Goal: Transaction & Acquisition: Purchase product/service

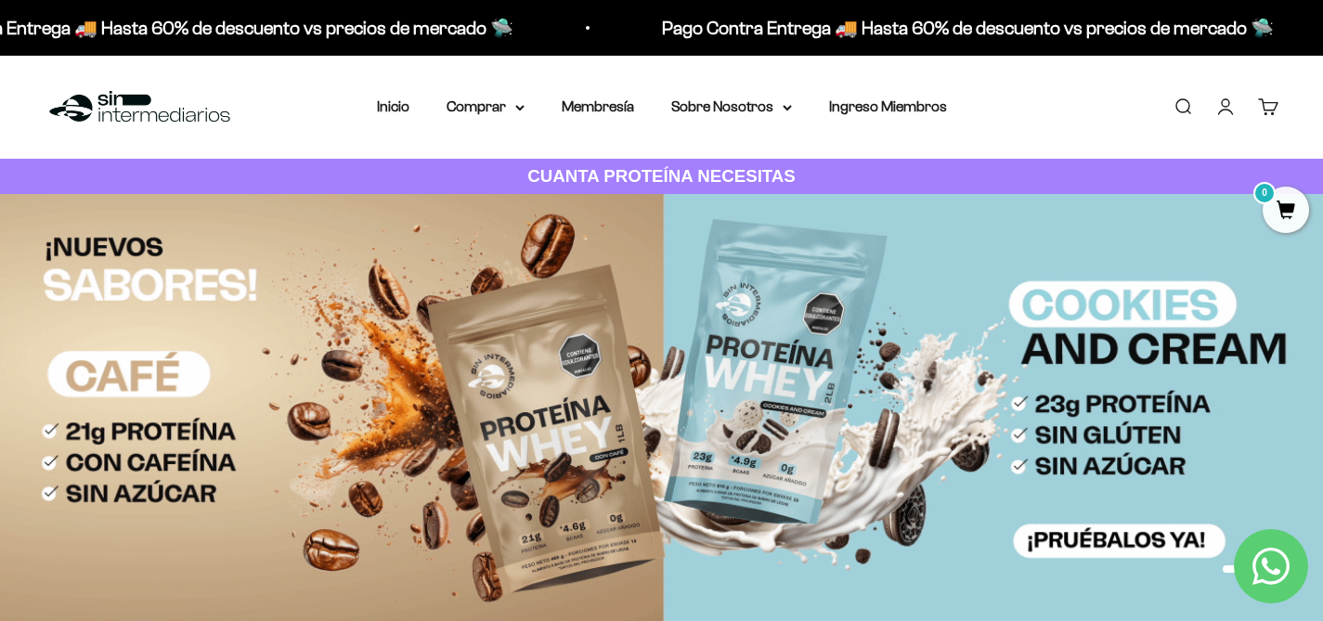
click at [1229, 109] on link "Iniciar sesión" at bounding box center [1225, 107] width 20 height 20
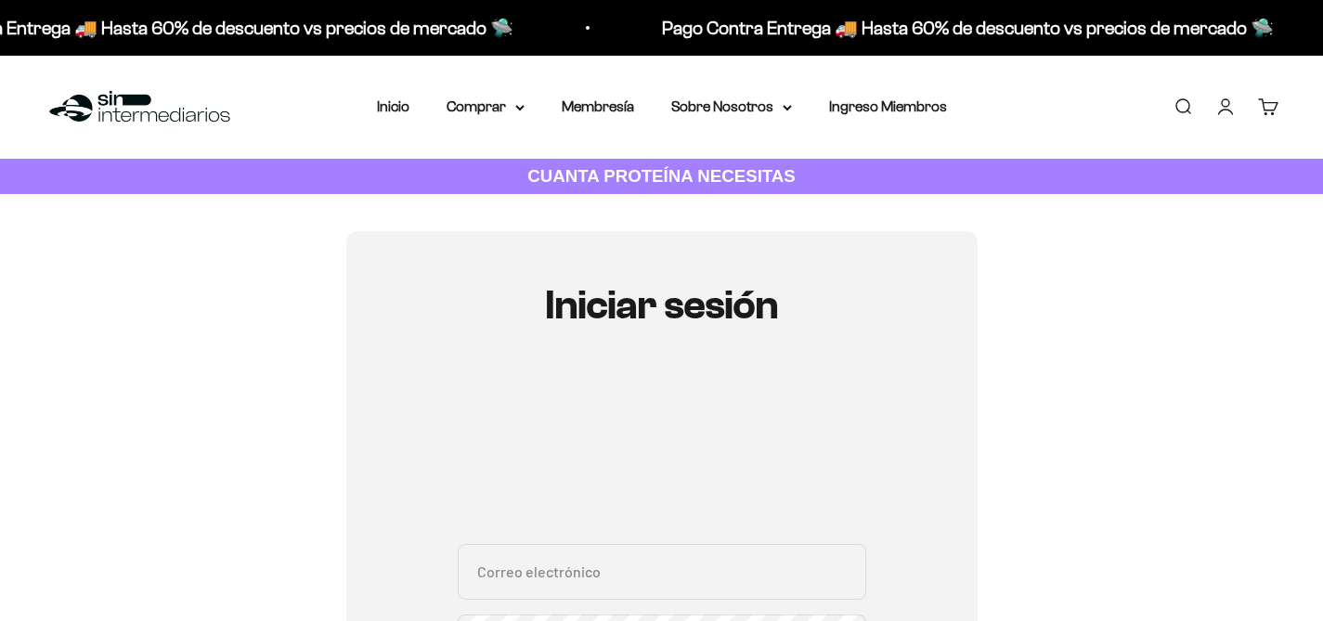
type input "[EMAIL_ADDRESS][DOMAIN_NAME]"
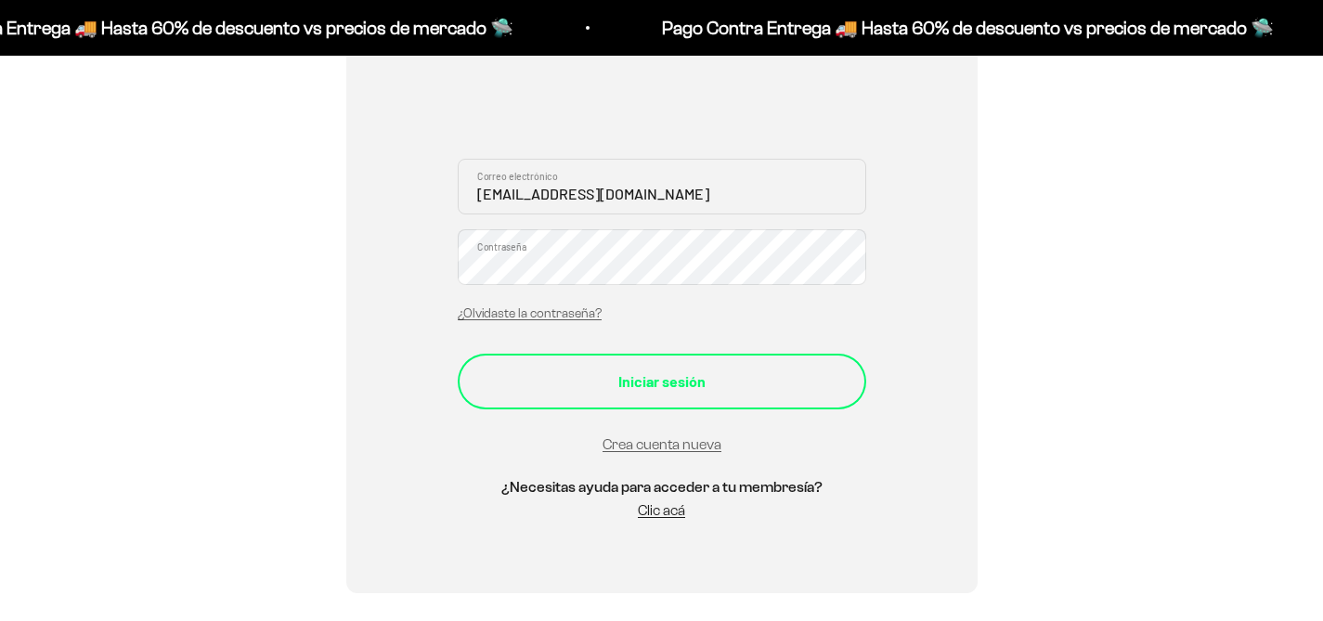
click at [680, 385] on div "Iniciar sesión" at bounding box center [662, 381] width 334 height 24
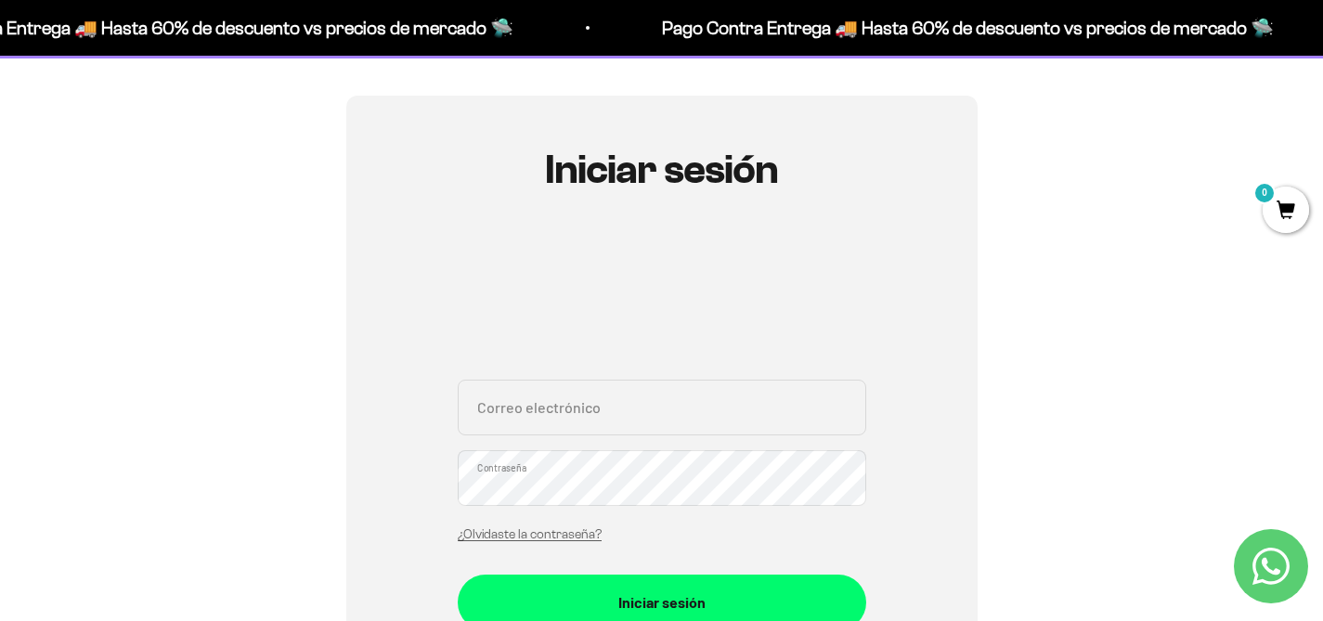
scroll to position [137, 0]
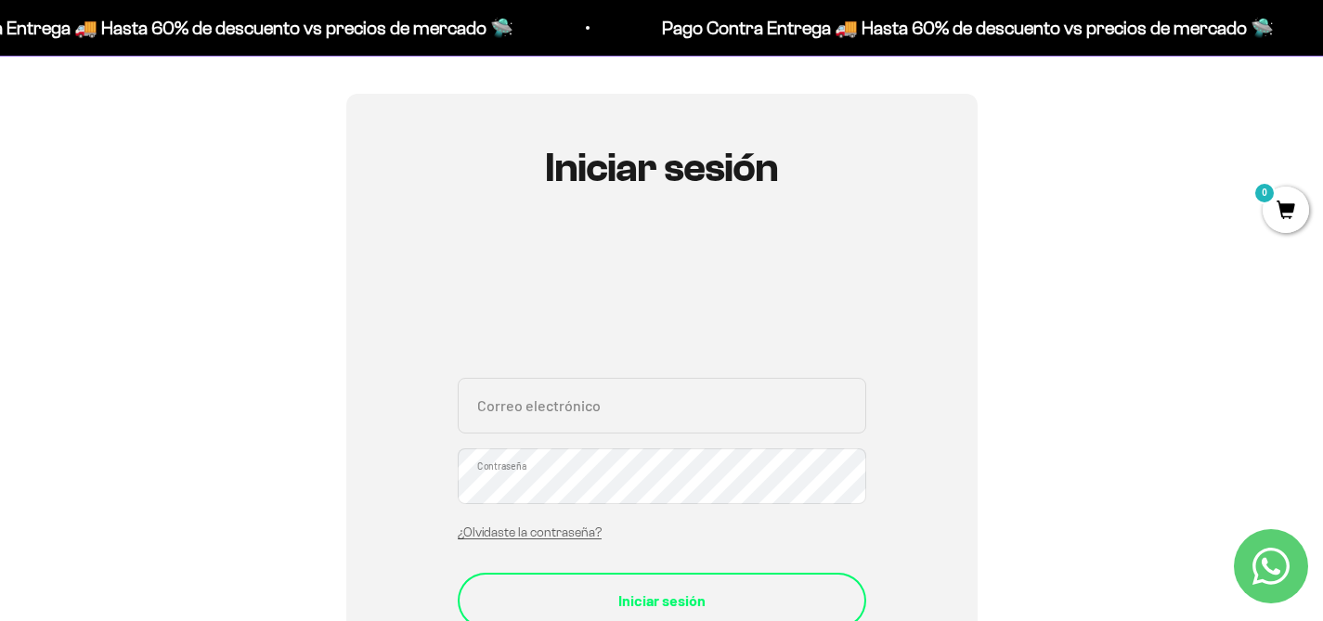
type input "[EMAIL_ADDRESS][DOMAIN_NAME]"
click at [638, 592] on div "Iniciar sesión" at bounding box center [662, 601] width 334 height 24
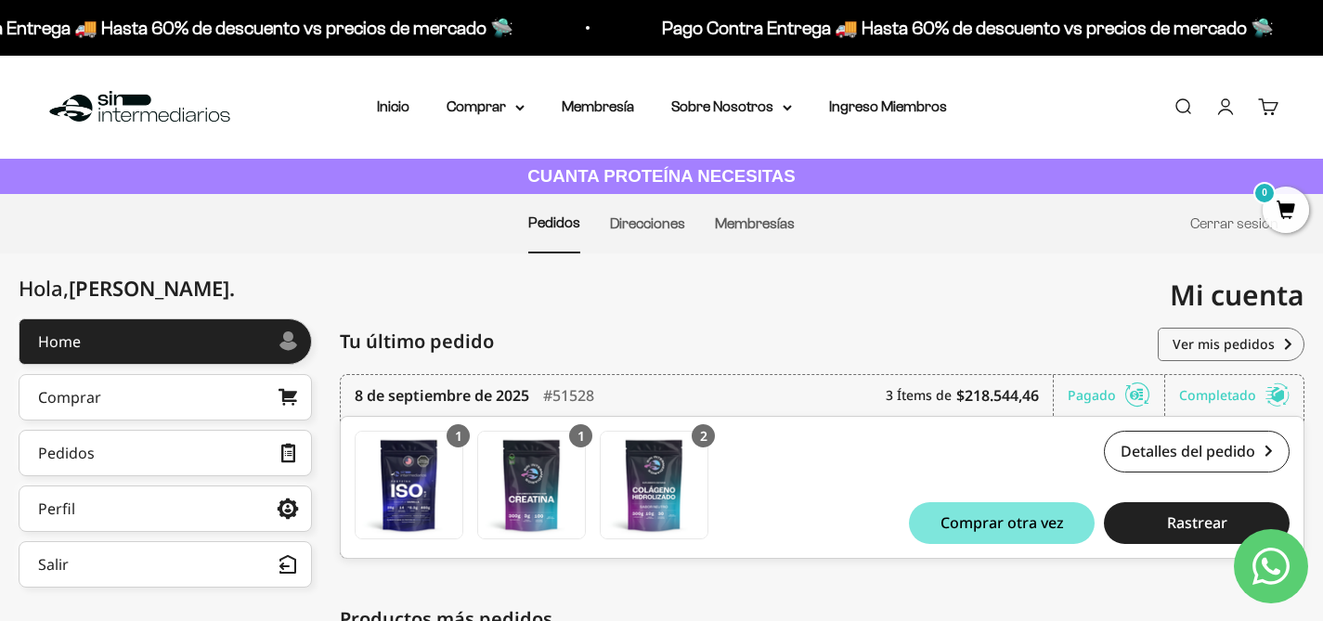
click at [1182, 108] on link "Buscar" at bounding box center [1183, 107] width 20 height 20
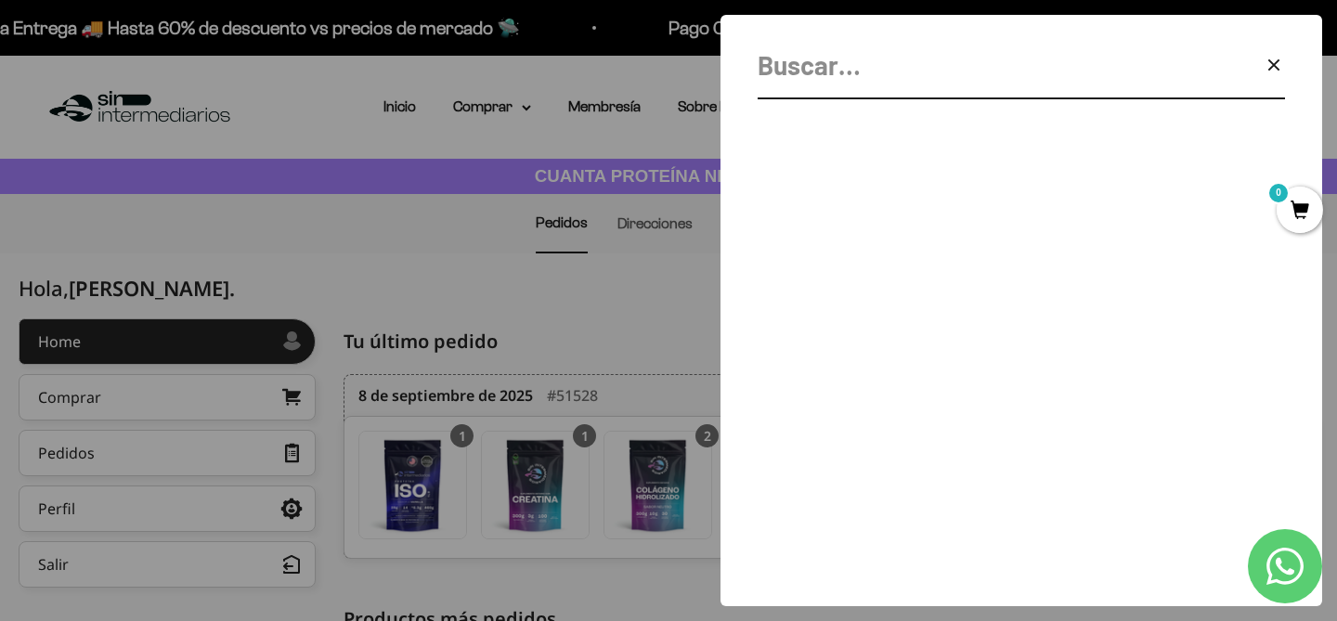
click at [850, 79] on input "Buscar" at bounding box center [975, 66] width 434 height 42
click at [1274, 63] on icon "button" at bounding box center [1274, 65] width 22 height 22
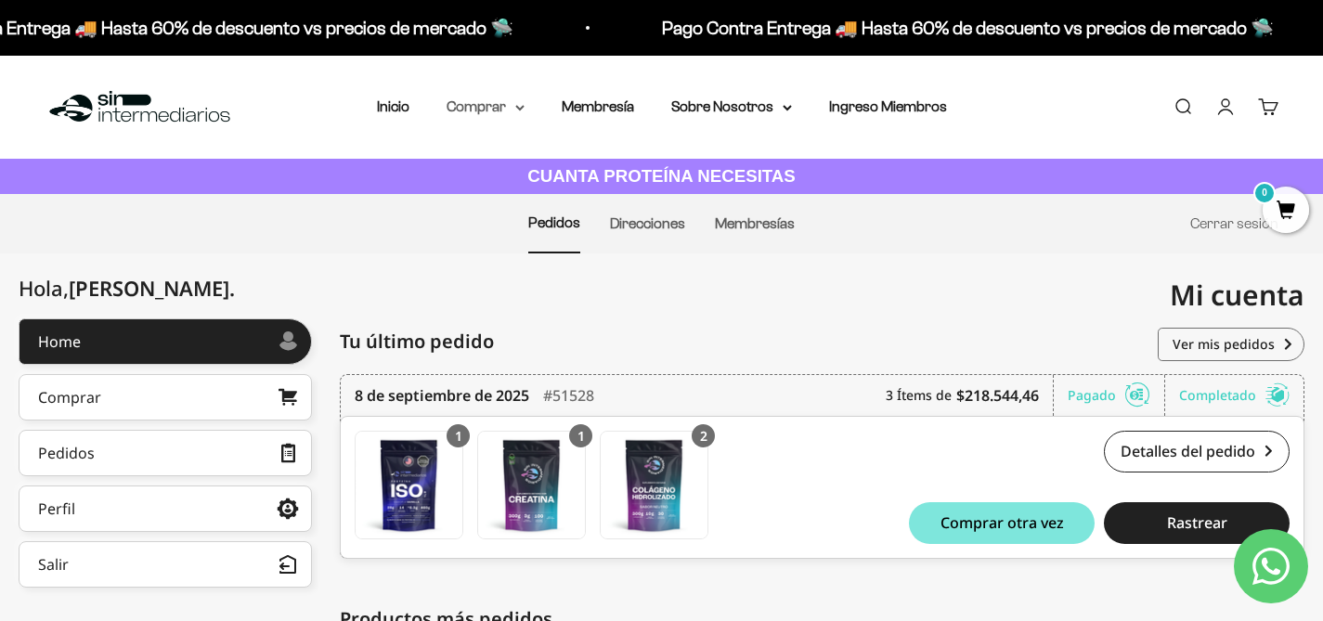
click at [502, 110] on summary "Comprar" at bounding box center [486, 107] width 78 height 24
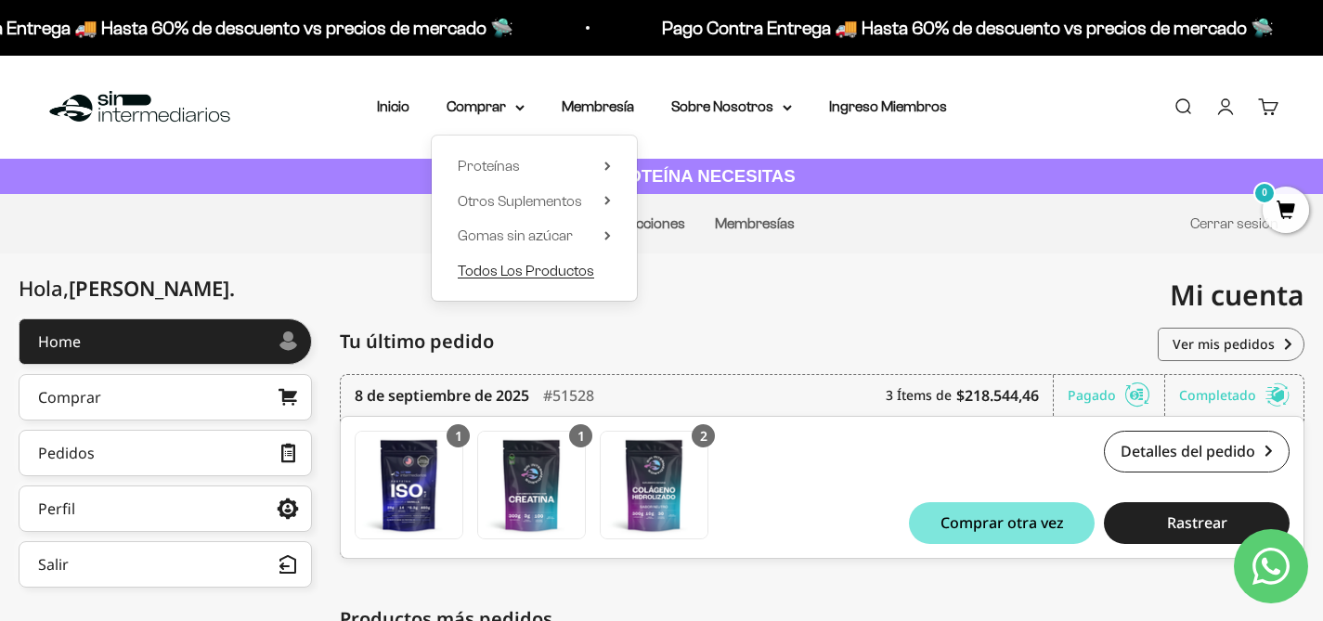
click at [534, 274] on span "Todos Los Productos" at bounding box center [526, 271] width 136 height 16
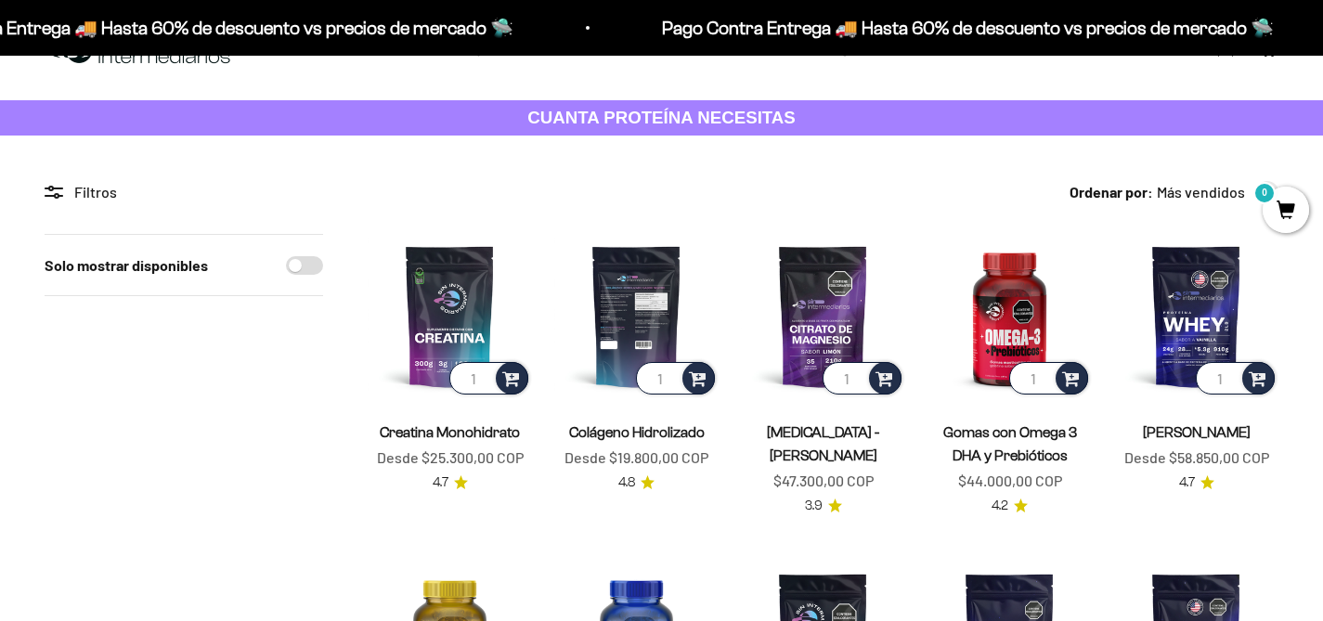
scroll to position [58, 0]
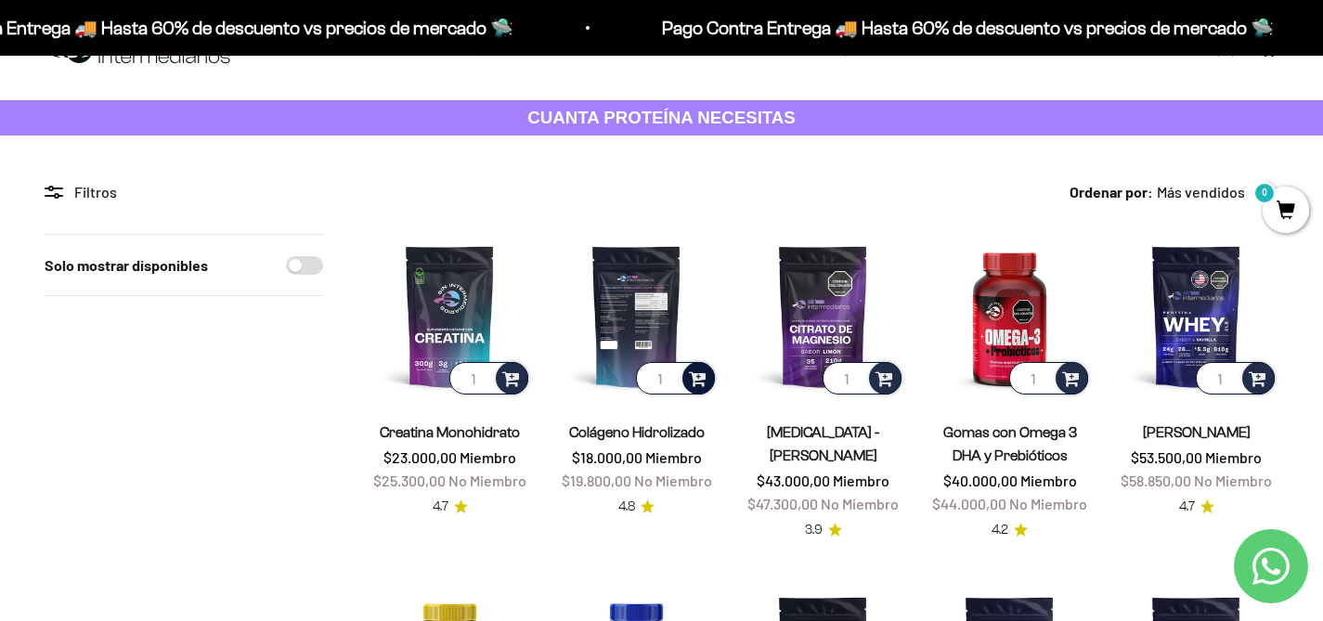
click at [698, 381] on span at bounding box center [698, 377] width 18 height 21
click at [661, 345] on li "300g" at bounding box center [637, 351] width 155 height 22
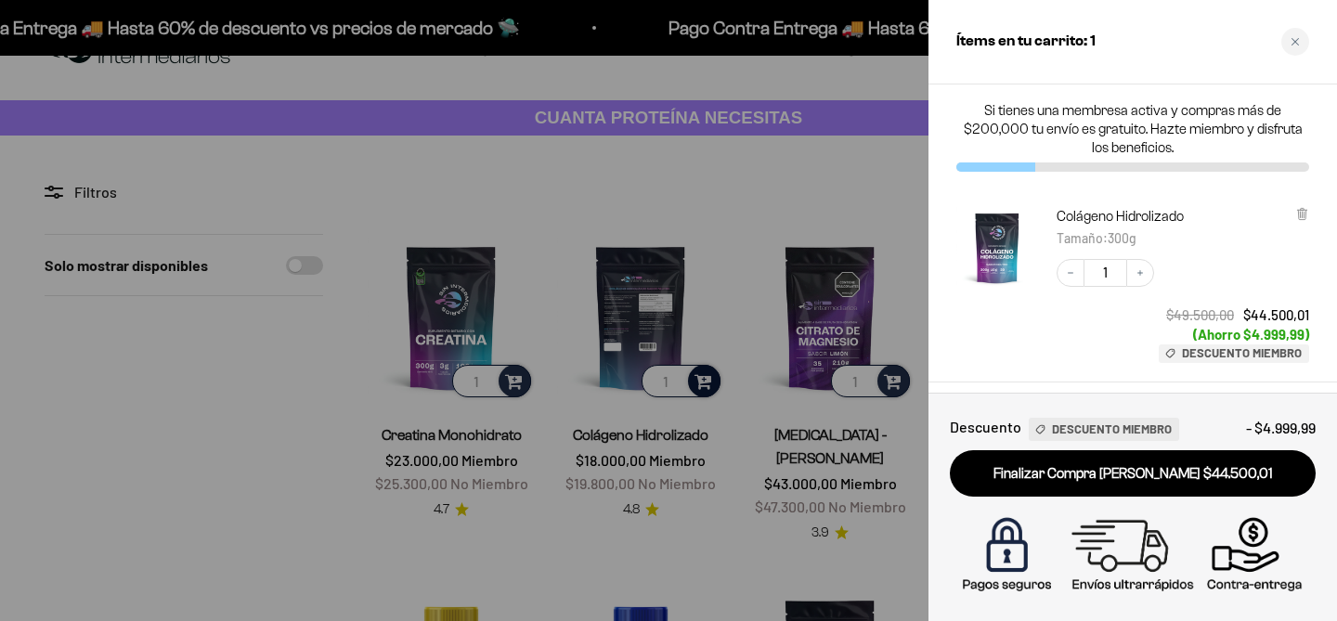
click at [720, 219] on div at bounding box center [668, 310] width 1337 height 621
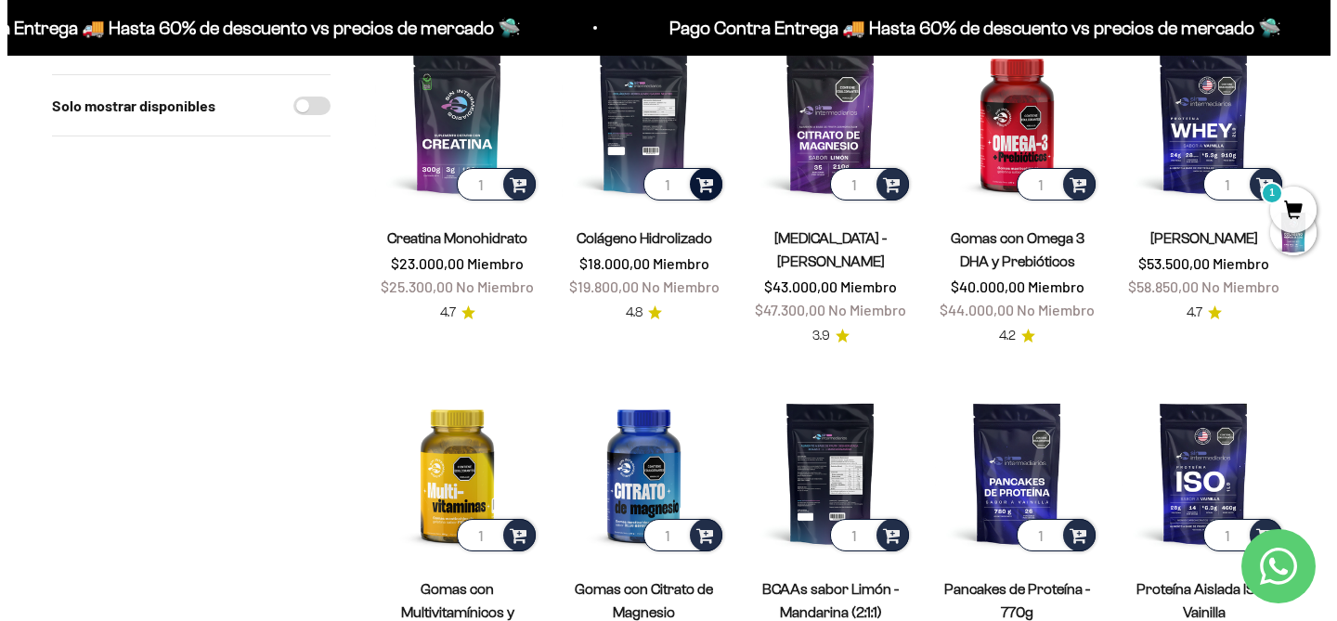
scroll to position [263, 0]
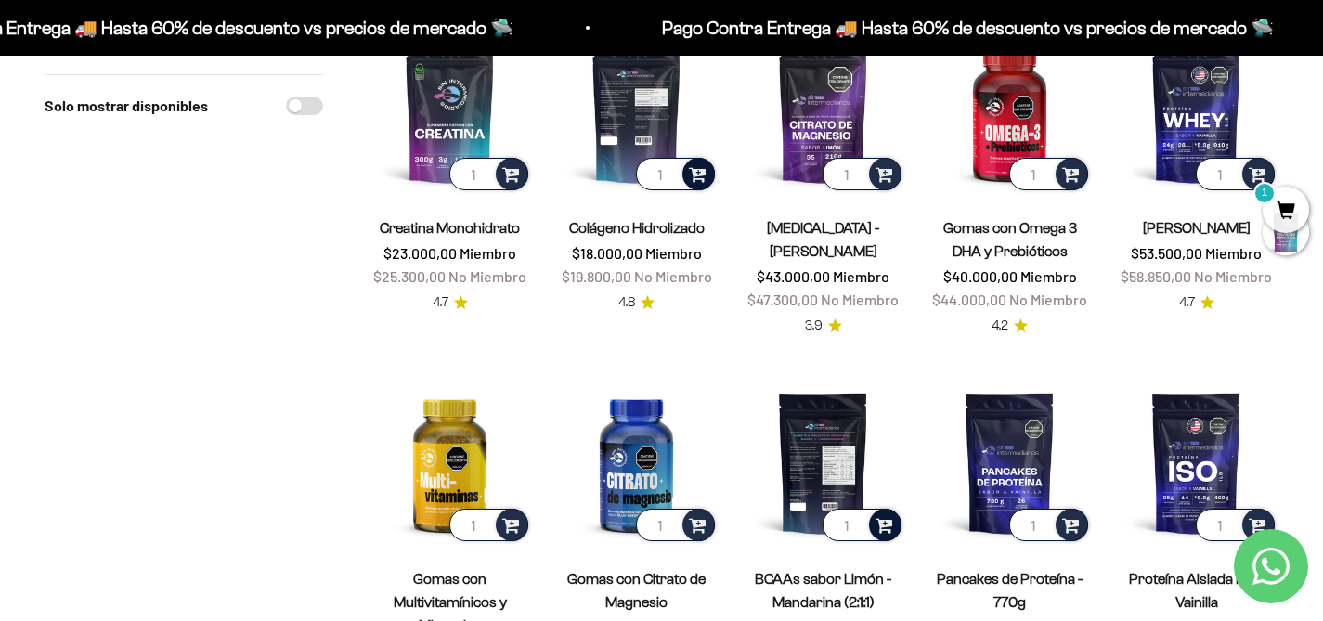
click at [887, 530] on span at bounding box center [884, 523] width 18 height 21
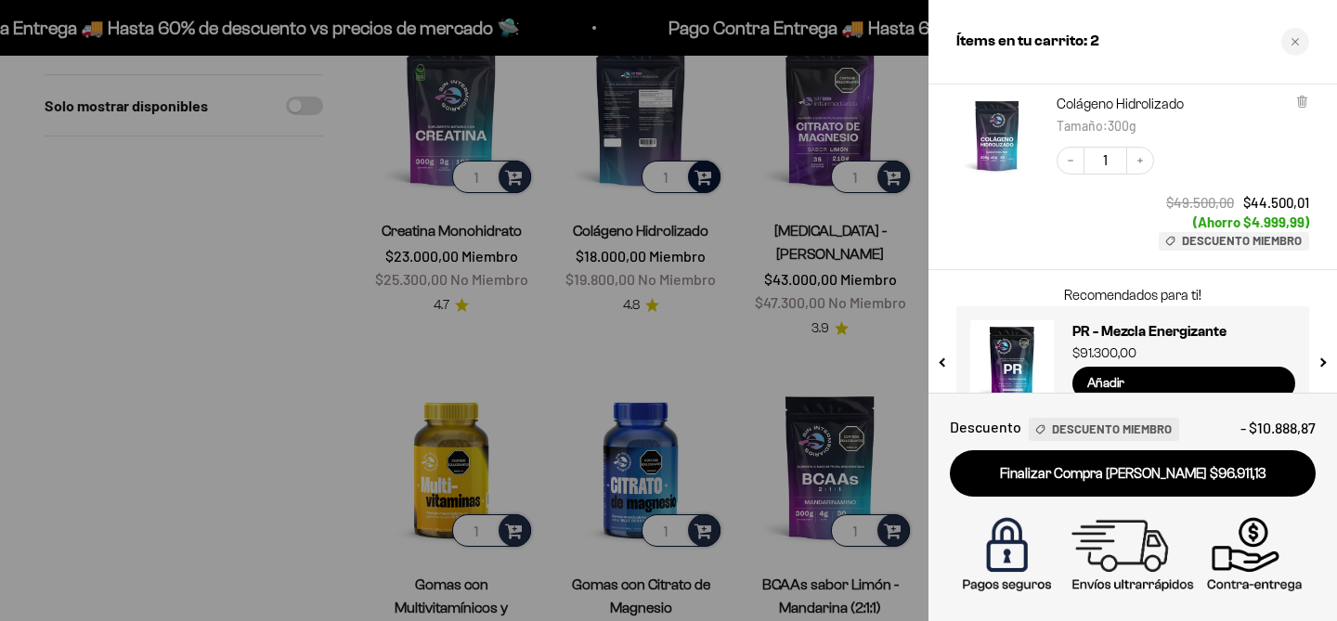
scroll to position [289, 0]
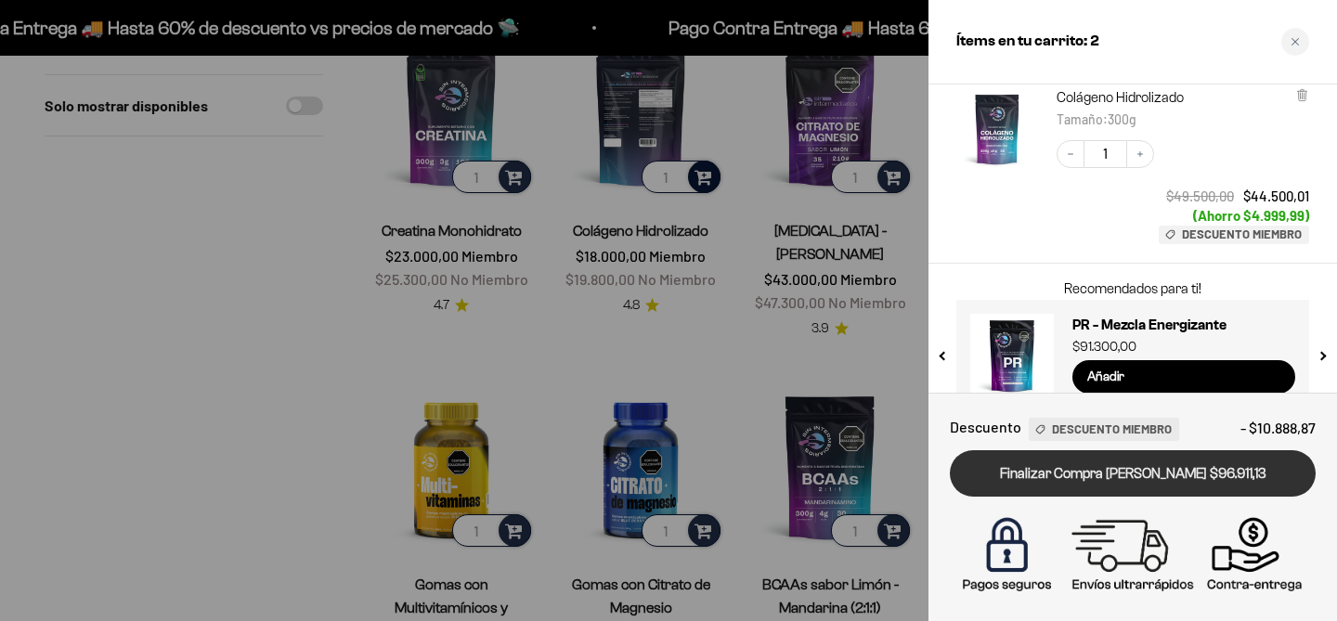
click at [1186, 477] on link "Finalizar Compra [PERSON_NAME] $96.911,13" at bounding box center [1133, 473] width 366 height 47
